Goal: Navigation & Orientation: Understand site structure

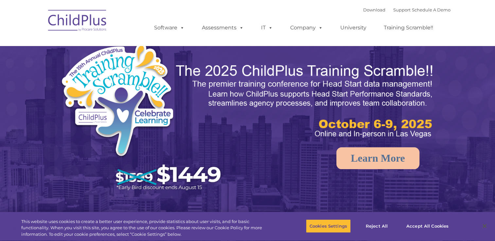
select select "MEDIUM"
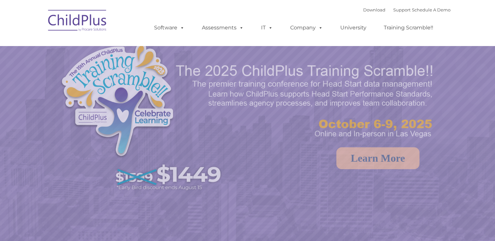
select select "MEDIUM"
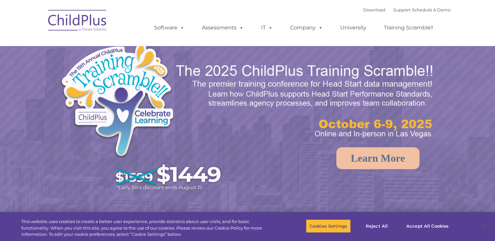
select select "MEDIUM"
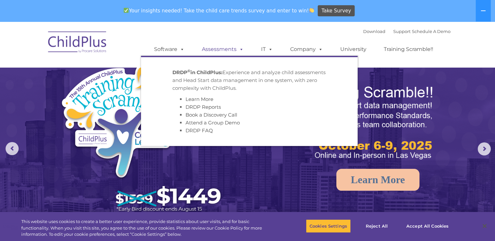
click at [240, 50] on span at bounding box center [240, 49] width 7 height 6
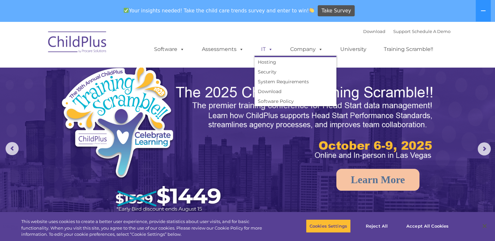
click at [270, 51] on span at bounding box center [269, 49] width 7 height 6
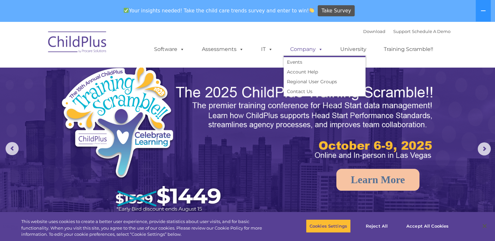
click at [321, 50] on span at bounding box center [319, 49] width 7 height 6
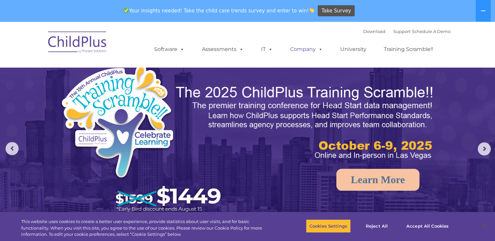
click at [321, 50] on span at bounding box center [319, 49] width 7 height 6
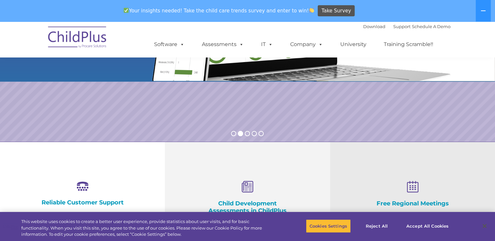
scroll to position [136, 0]
